Goal: Information Seeking & Learning: Learn about a topic

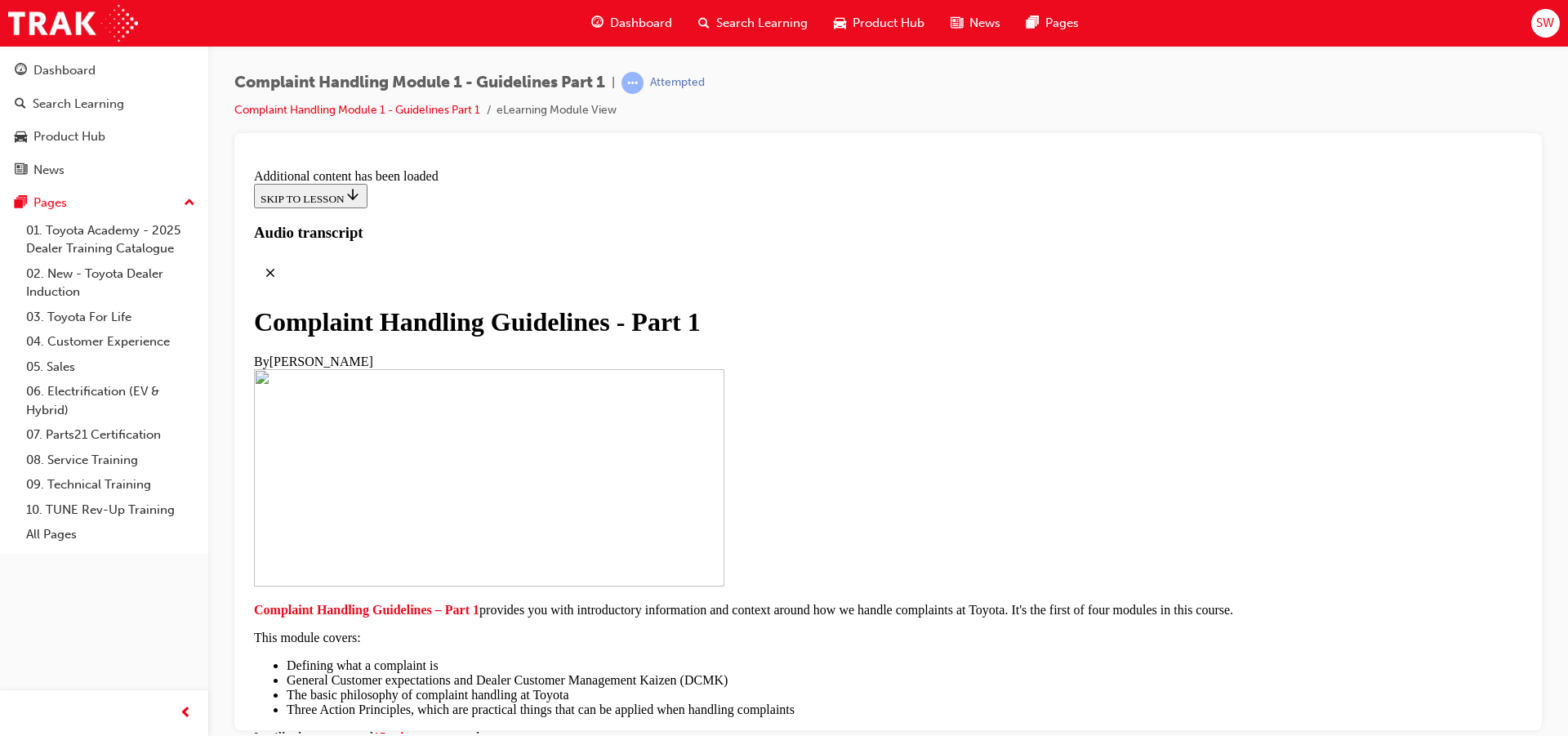
scroll to position [4231, 0]
